Goal: Transaction & Acquisition: Purchase product/service

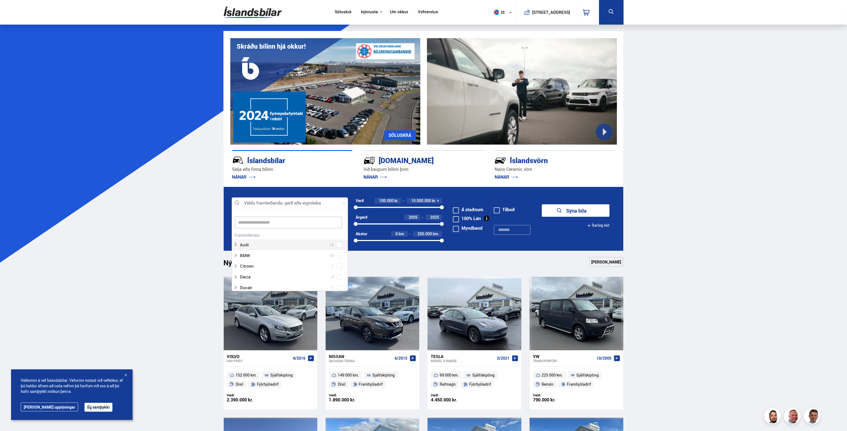
click at [261, 204] on div at bounding box center [290, 202] width 116 height 11
type input "**"
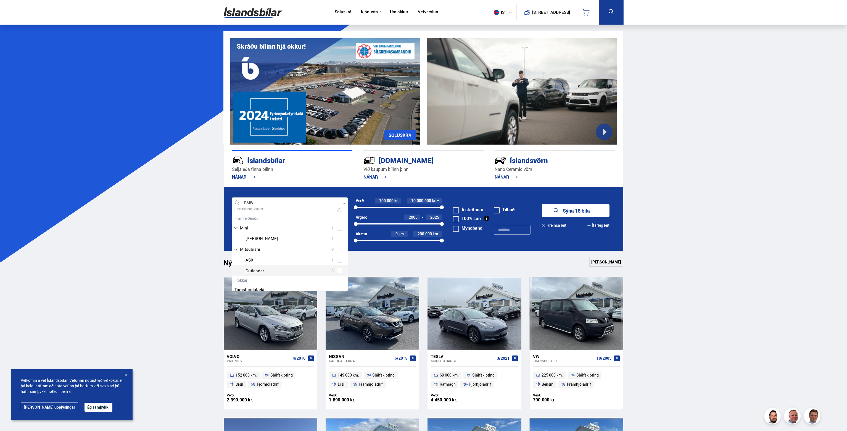
click at [264, 269] on div at bounding box center [295, 271] width 102 height 8
click at [338, 261] on span at bounding box center [340, 260] width 6 height 6
click at [338, 270] on span at bounding box center [339, 270] width 2 height 2
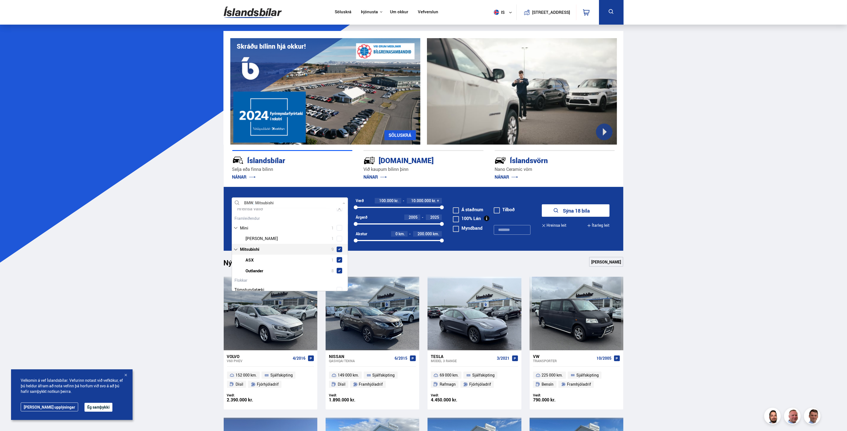
click at [236, 248] on div "Mitsubishi 9" at bounding box center [289, 249] width 113 height 8
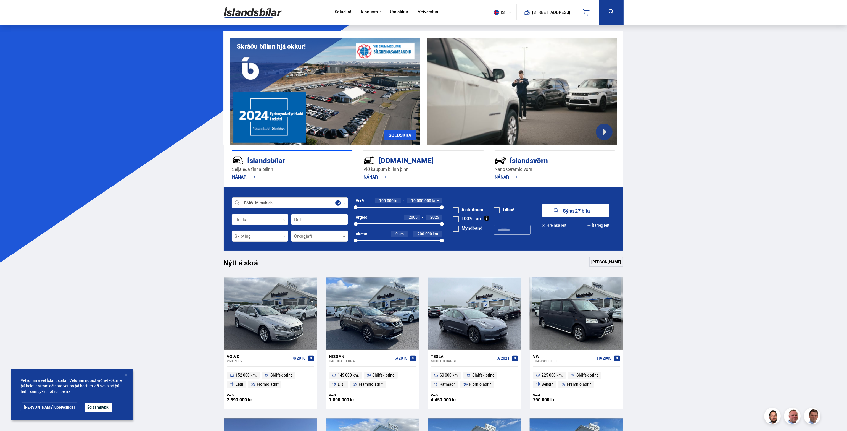
click at [344, 204] on icon at bounding box center [344, 203] width 2 height 2
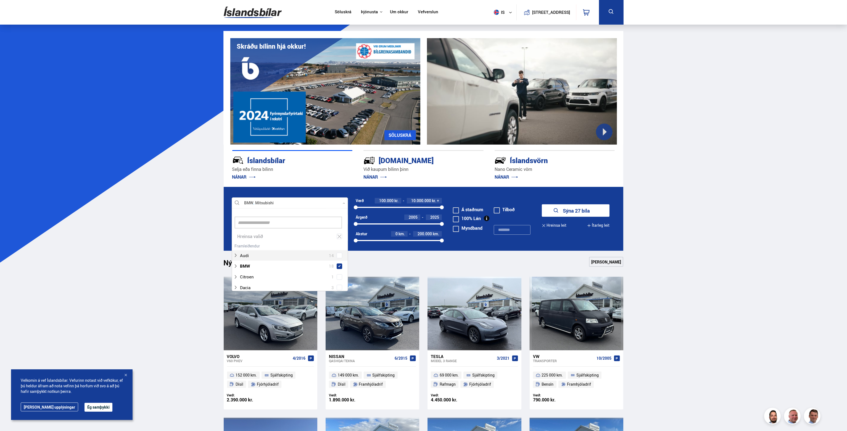
scroll to position [82, 114]
